Goal: Information Seeking & Learning: Find specific fact

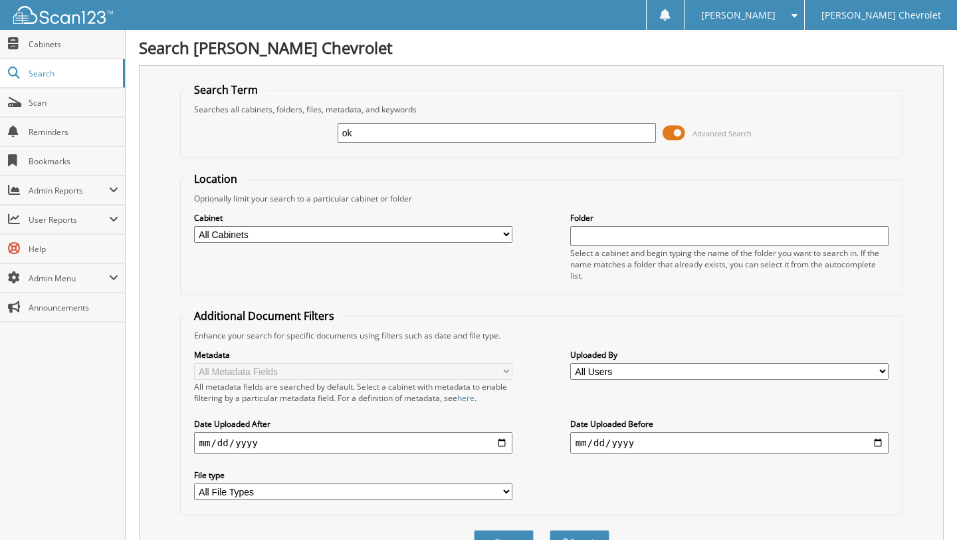
type input "OADSIA 2025"
click at [550, 530] on button "Search" at bounding box center [580, 542] width 60 height 25
click at [418, 132] on input "OADSIA 2025" at bounding box center [497, 133] width 319 height 20
type input "O"
type input "state of oklahoma 2025"
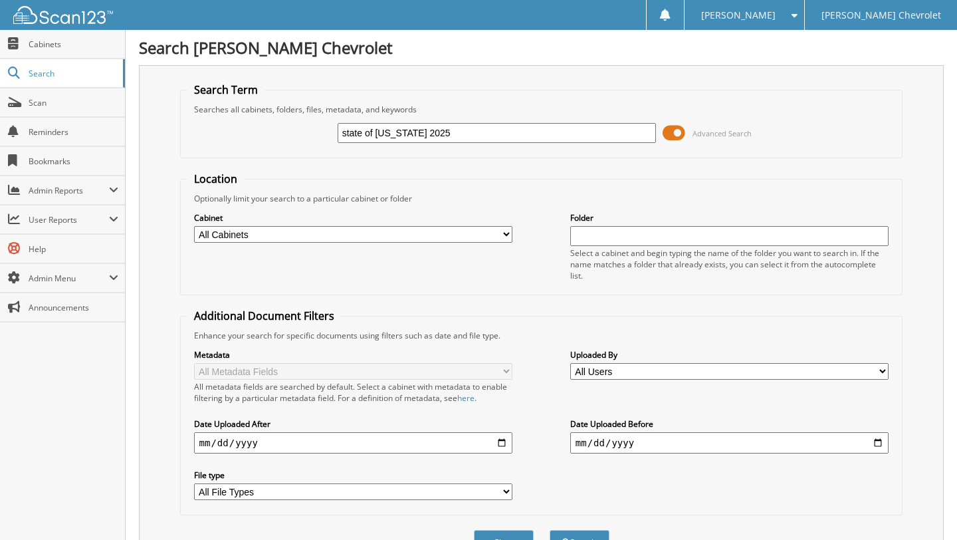
click at [550, 530] on button "Search" at bounding box center [580, 542] width 60 height 25
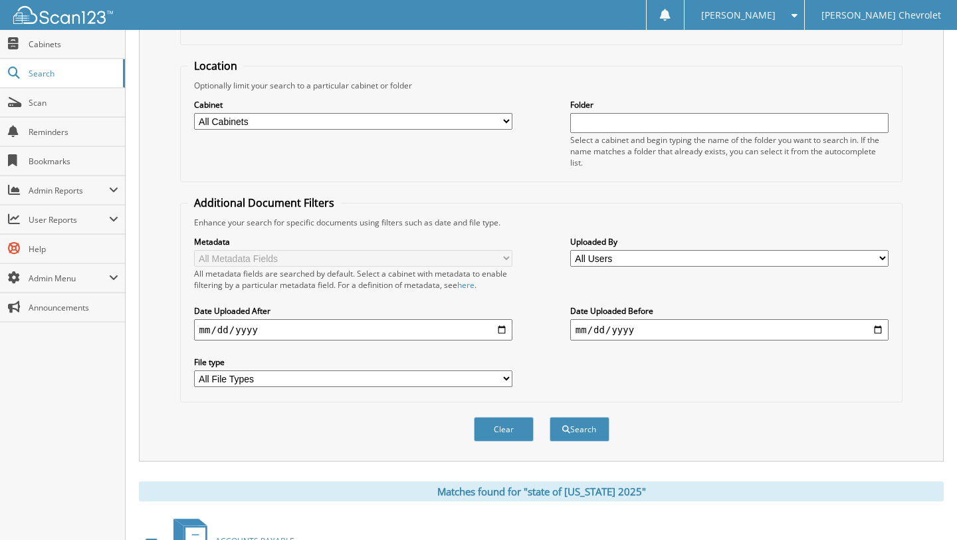
scroll to position [281, 0]
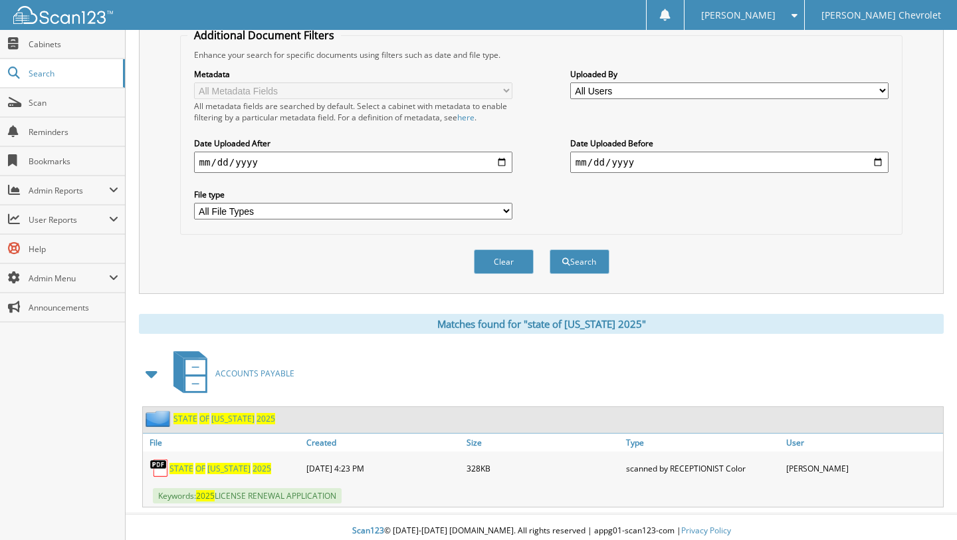
click at [225, 463] on span "OKLAHOMA" at bounding box center [228, 468] width 43 height 11
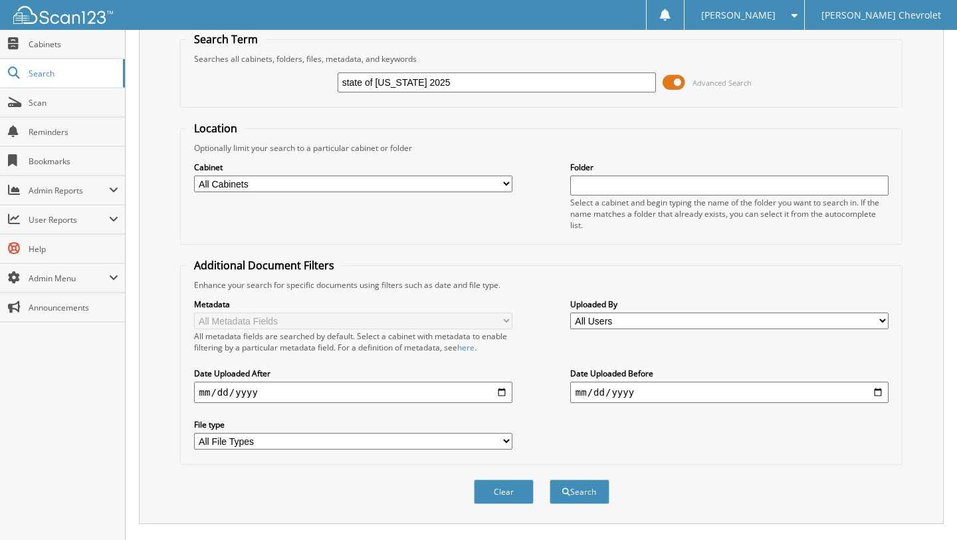
scroll to position [0, 0]
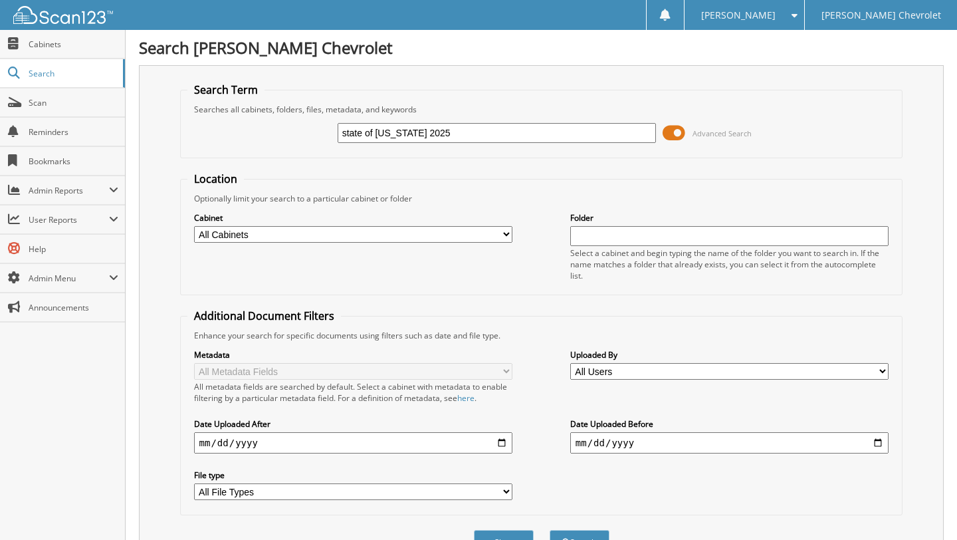
click at [419, 132] on input "state of [US_STATE] 2025" at bounding box center [497, 133] width 319 height 20
type input "umvpc 2025"
click at [550, 530] on button "Search" at bounding box center [580, 542] width 60 height 25
click at [400, 130] on input "umvpc 2025" at bounding box center [497, 133] width 319 height 20
type input "umvpc"
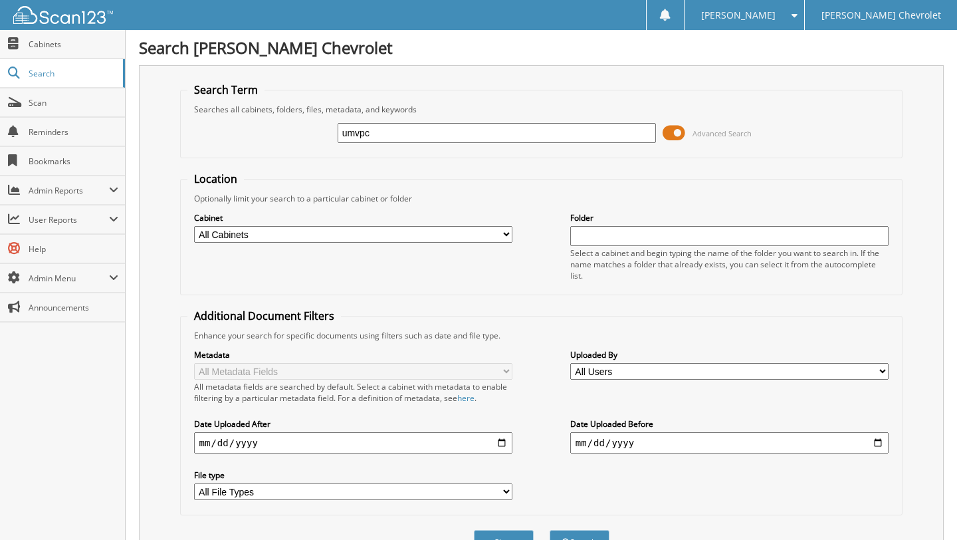
click at [550, 530] on button "Search" at bounding box center [580, 542] width 60 height 25
click at [394, 135] on input "umvpc" at bounding box center [497, 133] width 319 height 20
type input "u"
